Goal: Information Seeking & Learning: Learn about a topic

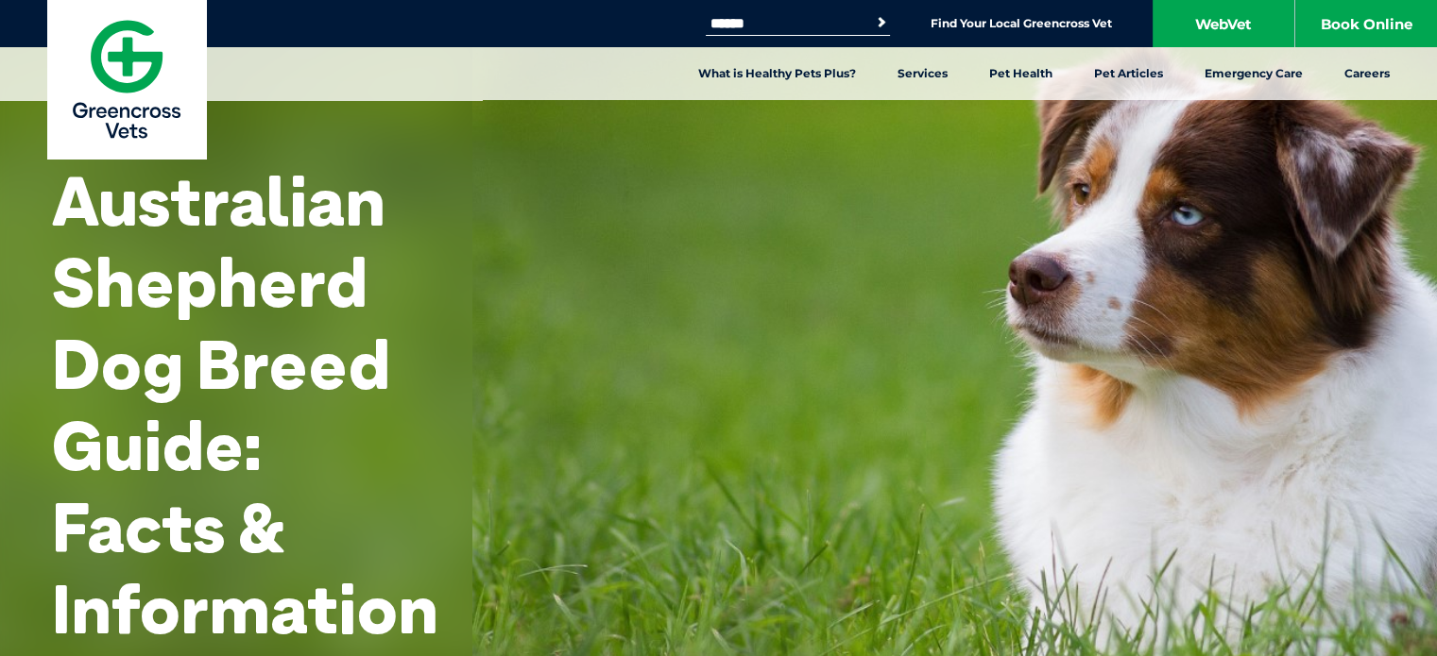
click at [763, 18] on input "Search for:" at bounding box center [786, 23] width 161 height 15
type input "**********"
click at [872, 13] on button "Search" at bounding box center [881, 22] width 19 height 19
